Goal: Transaction & Acquisition: Subscribe to service/newsletter

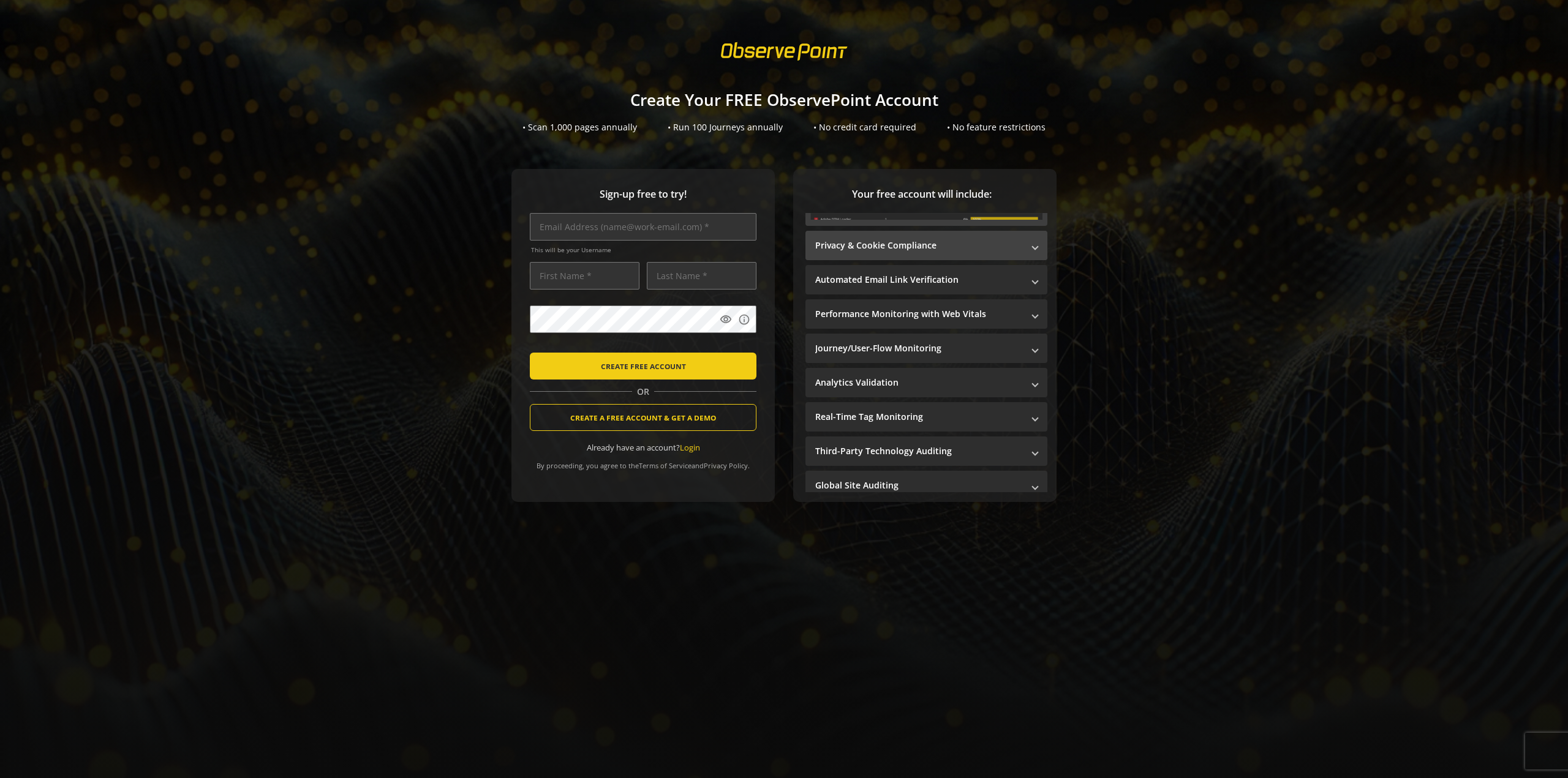
scroll to position [191, 0]
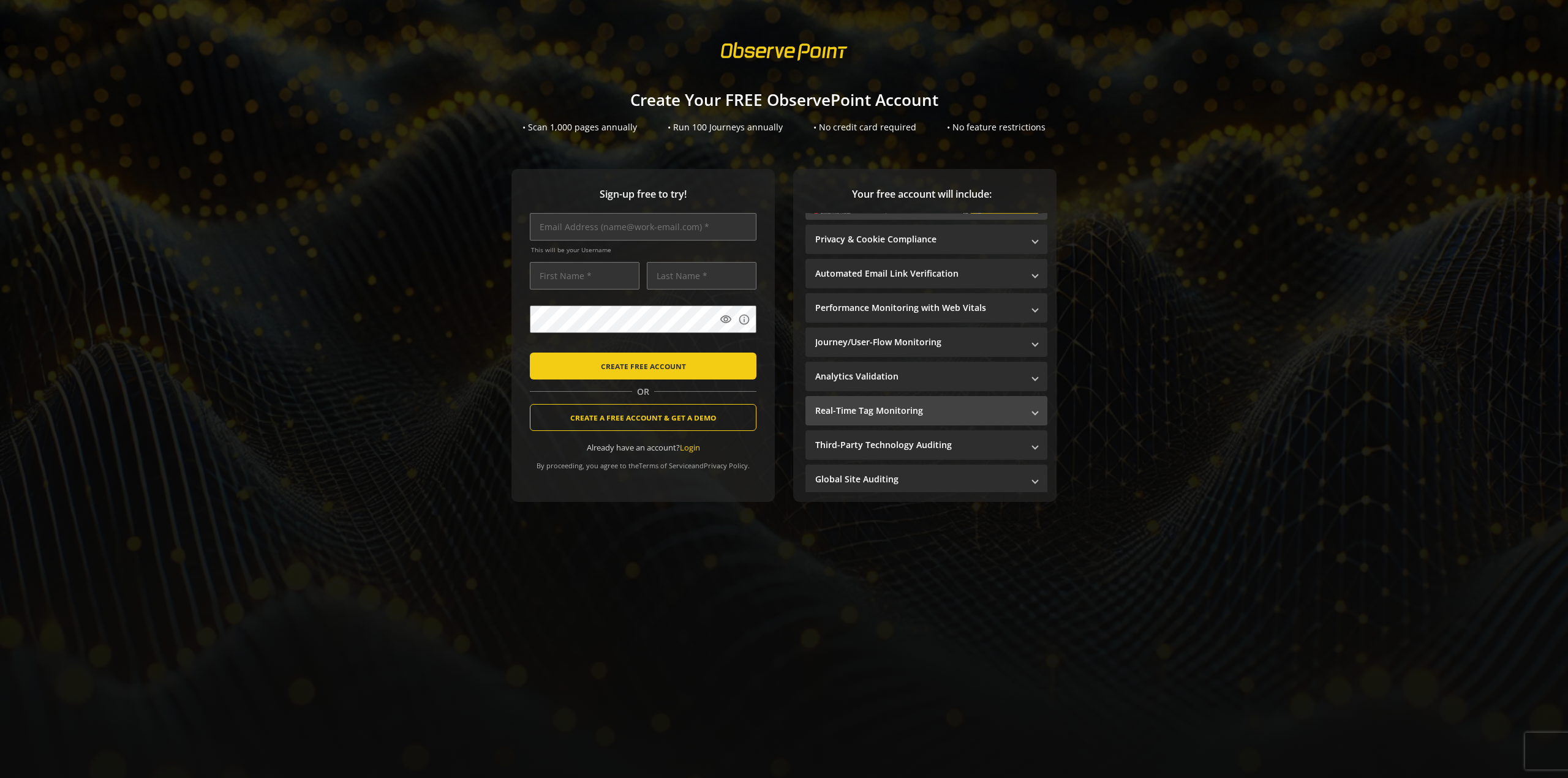
click at [926, 413] on mat-panel-title "Real-Time Tag Monitoring" at bounding box center [919, 411] width 208 height 12
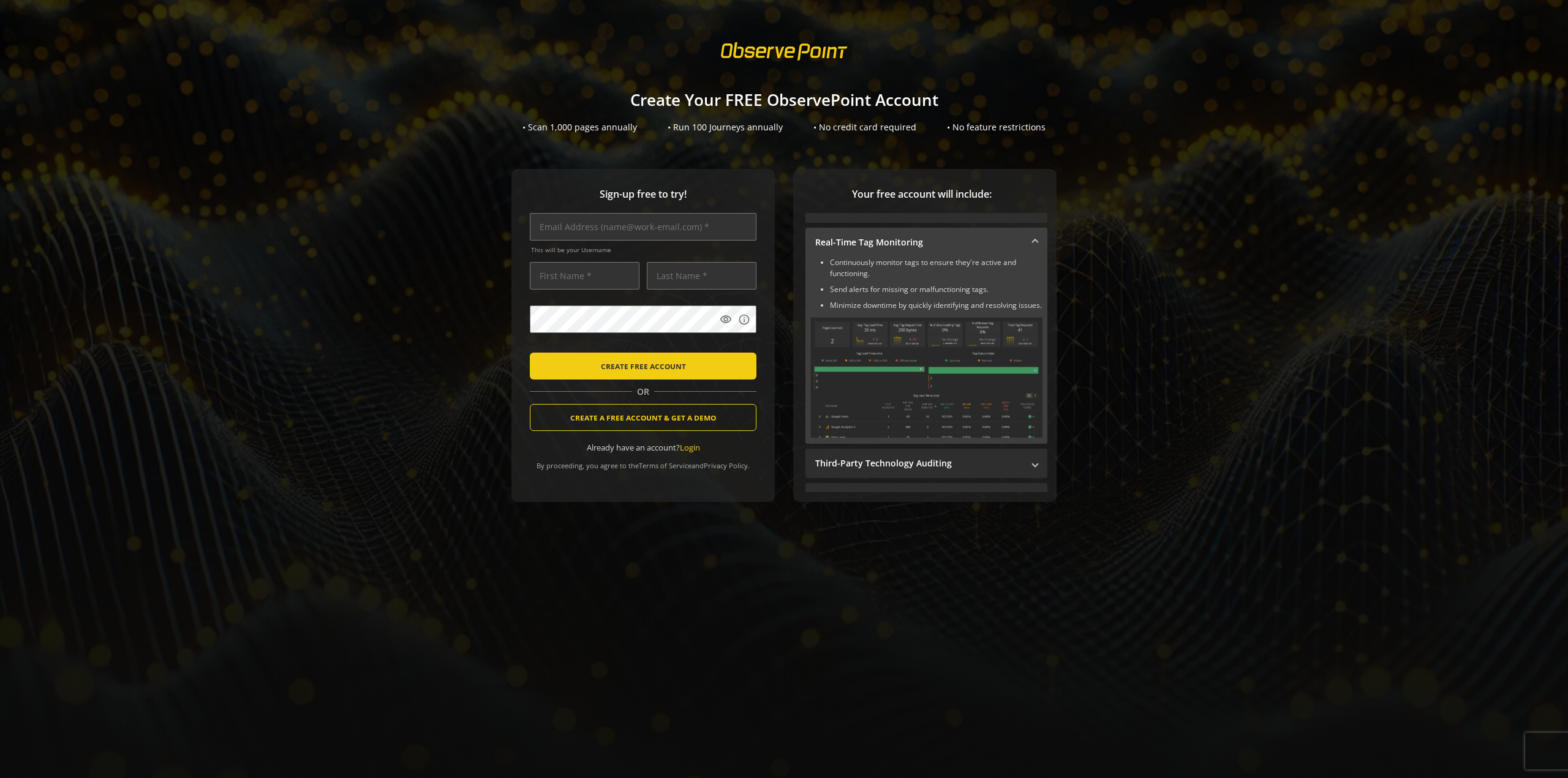
click at [904, 250] on mat-expansion-panel-header "Real-Time Tag Monitoring" at bounding box center [926, 242] width 242 height 30
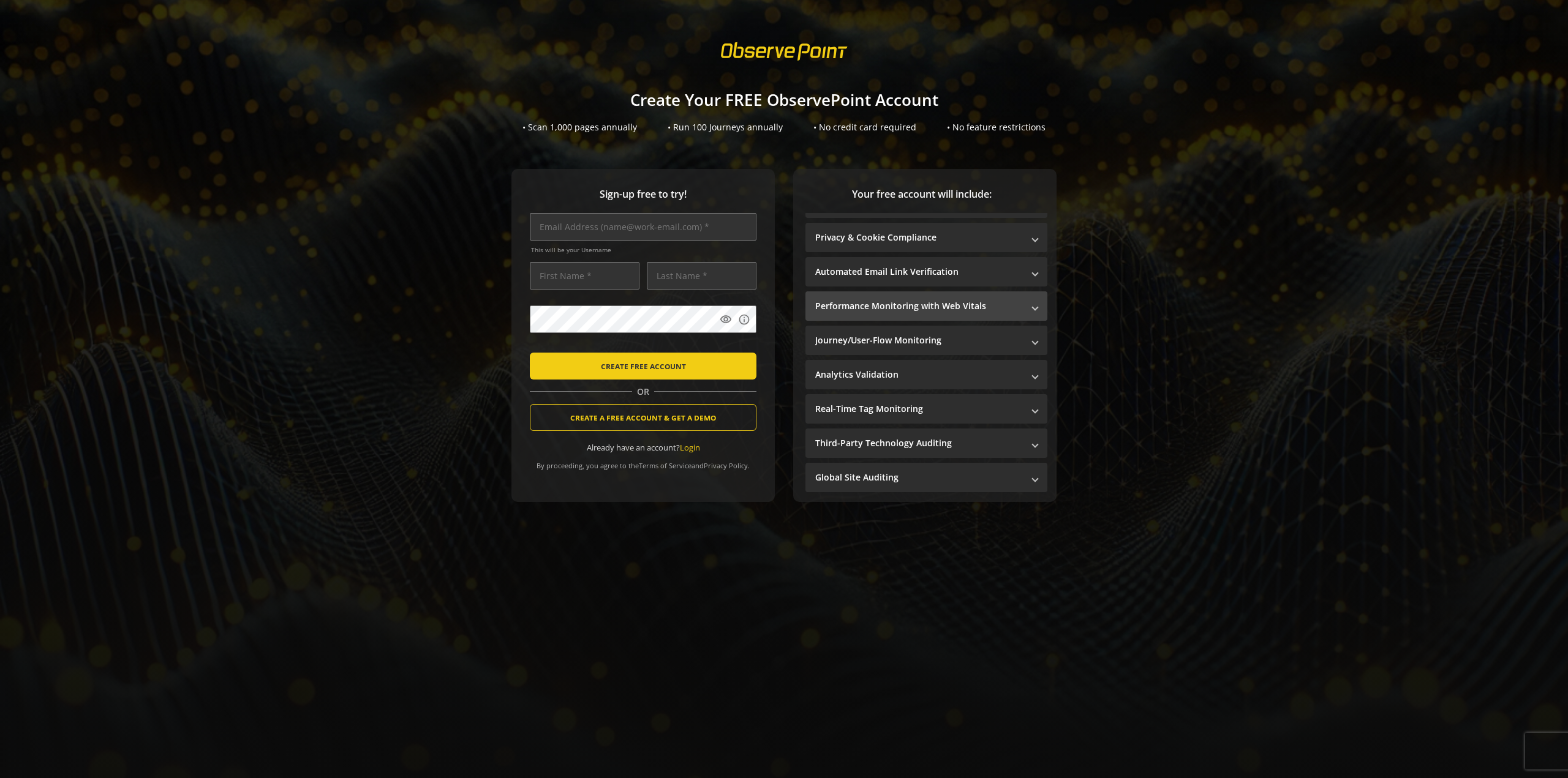
scroll to position [0, 0]
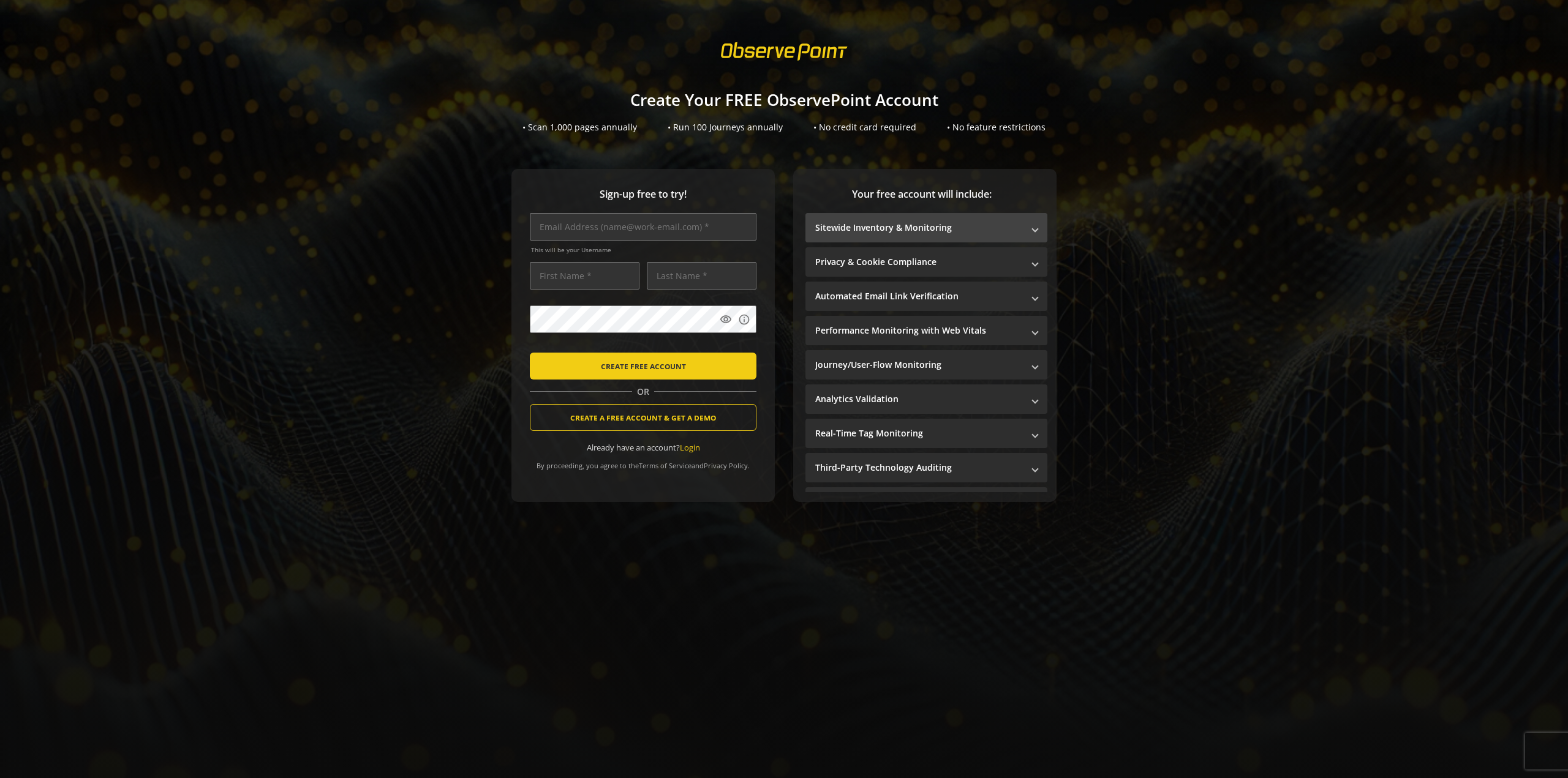
click at [907, 224] on mat-panel-title "Sitewide Inventory & Monitoring" at bounding box center [919, 228] width 208 height 12
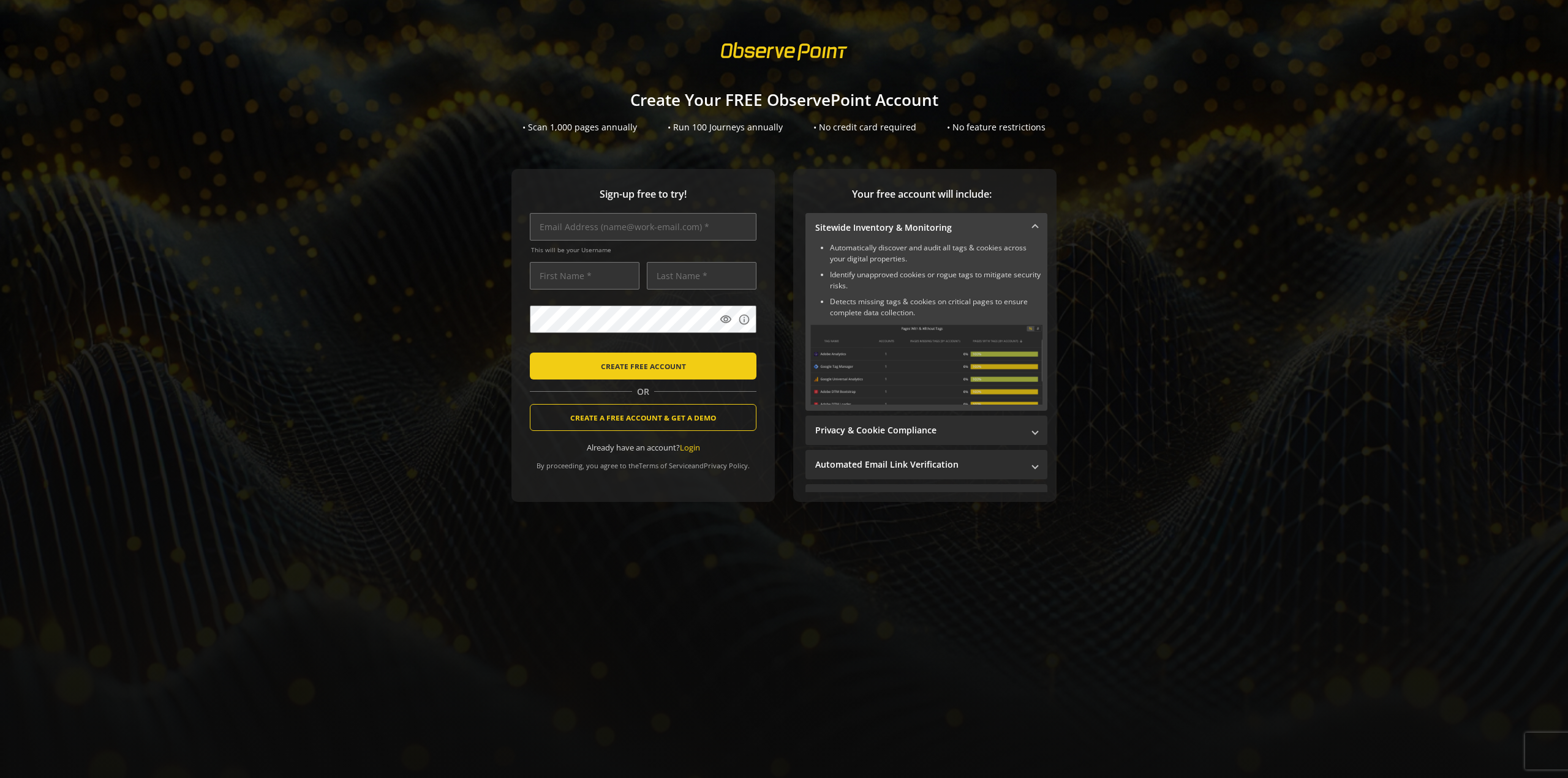
click at [879, 230] on mat-panel-title "Sitewide Inventory & Monitoring" at bounding box center [919, 228] width 208 height 12
